Goal: Navigation & Orientation: Find specific page/section

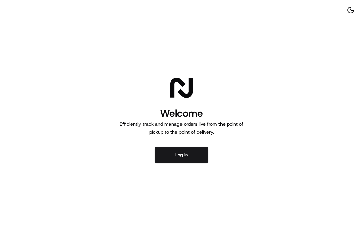
click at [196, 156] on button "Log in" at bounding box center [181, 155] width 54 height 16
